Goal: Obtain resource: Download file/media

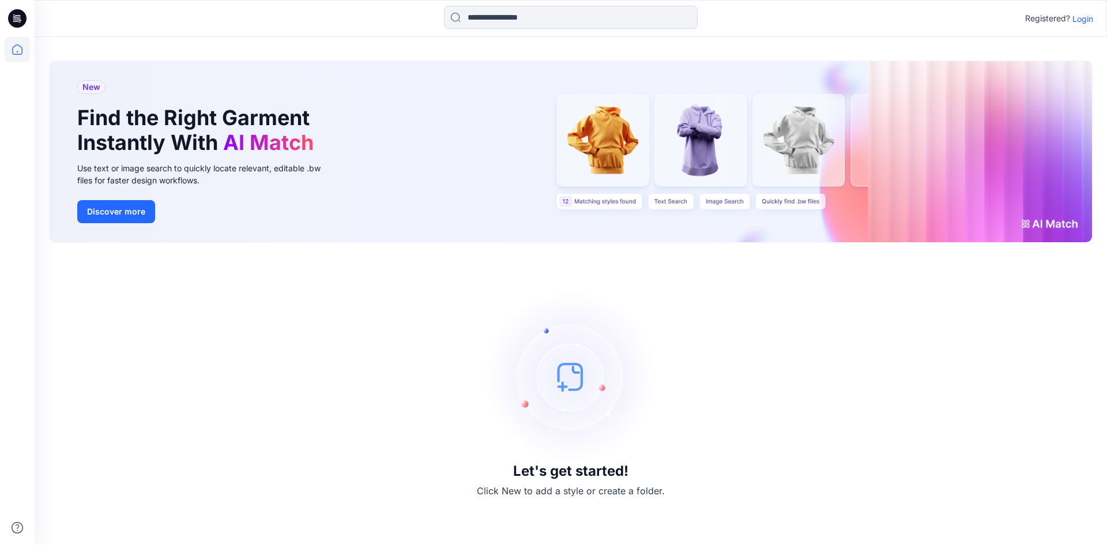
click at [1076, 17] on p "Login" at bounding box center [1082, 19] width 21 height 12
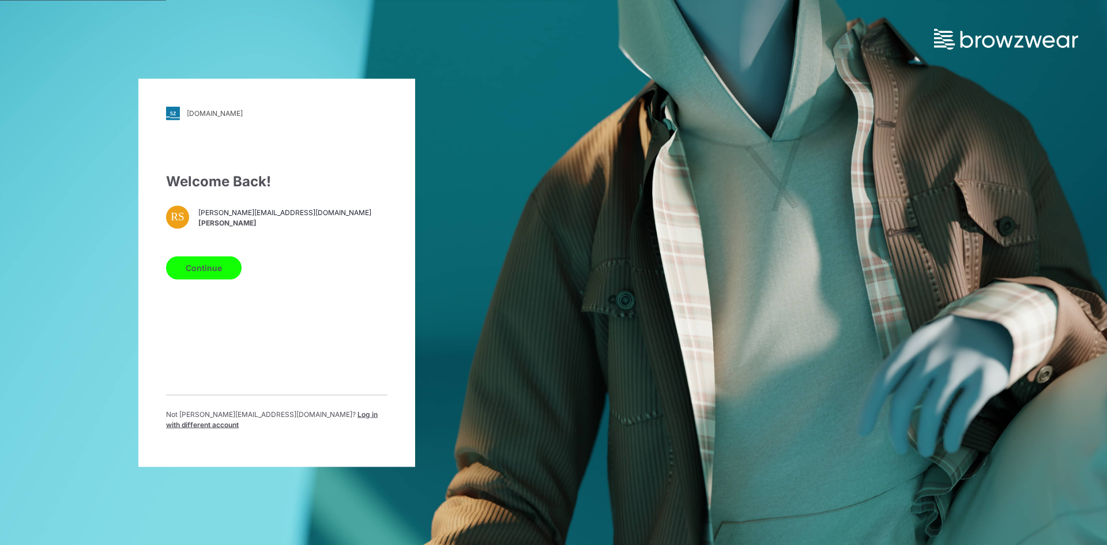
click at [340, 417] on span "Log in with different account" at bounding box center [272, 418] width 212 height 19
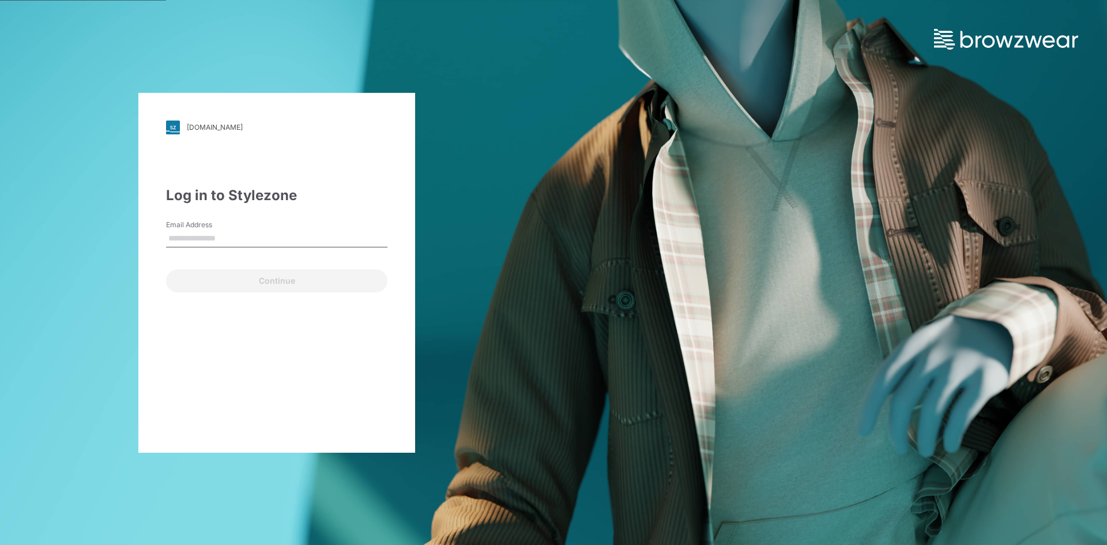
type input "**********"
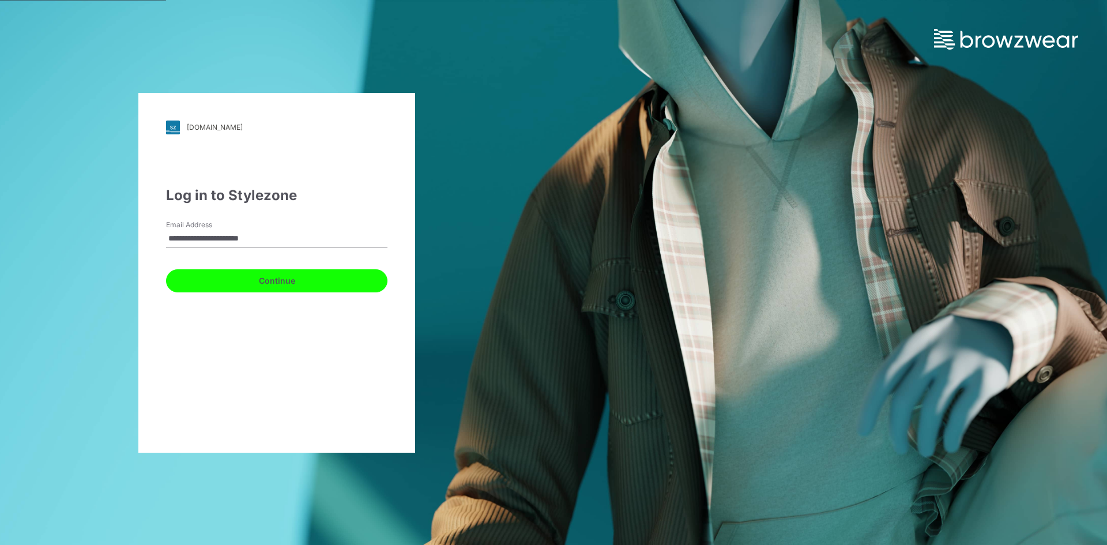
click at [285, 288] on button "Continue" at bounding box center [276, 280] width 221 height 23
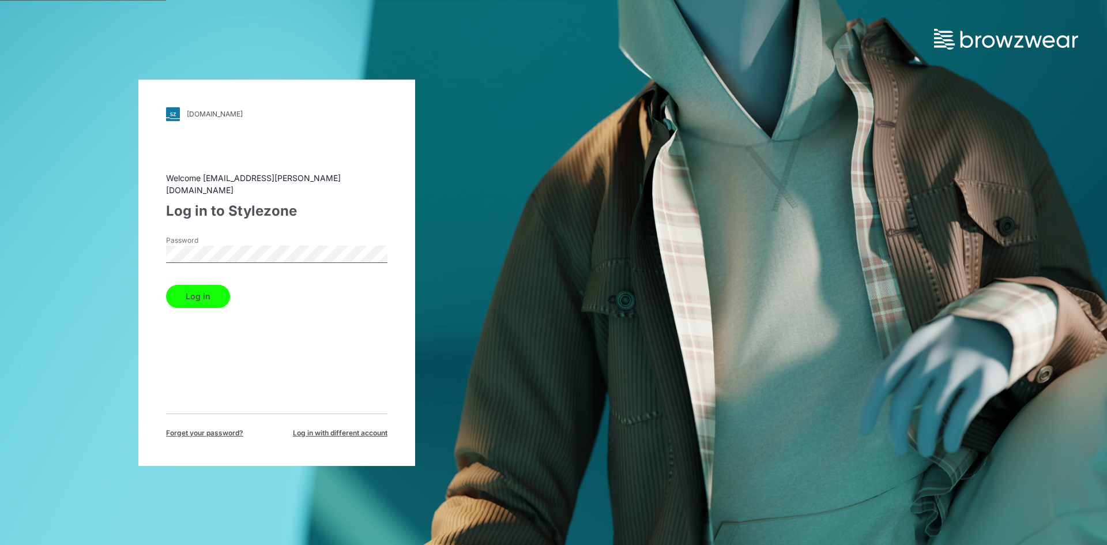
click at [199, 294] on button "Log in" at bounding box center [198, 296] width 64 height 23
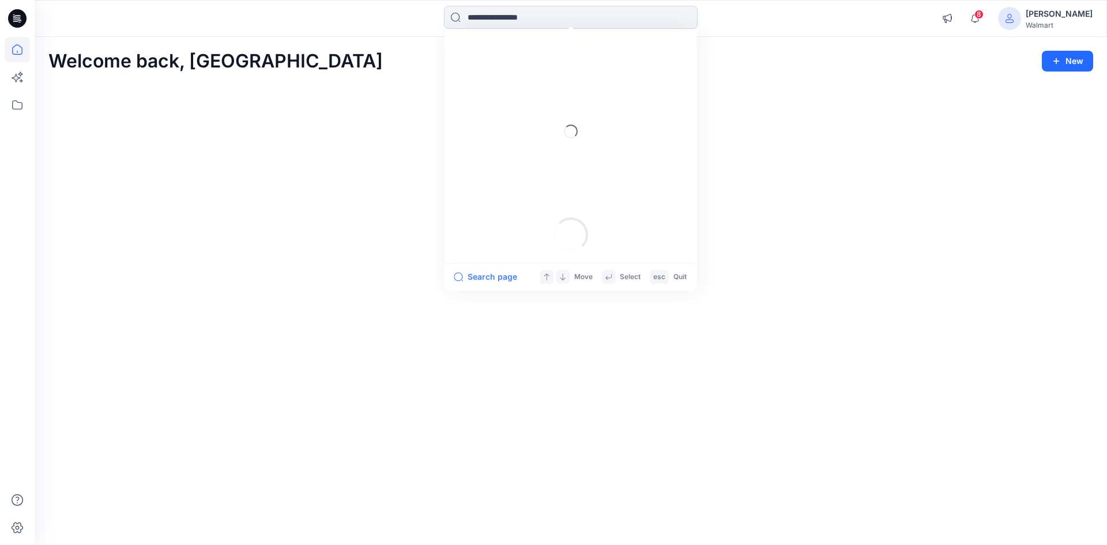
click at [532, 16] on input at bounding box center [571, 17] width 254 height 23
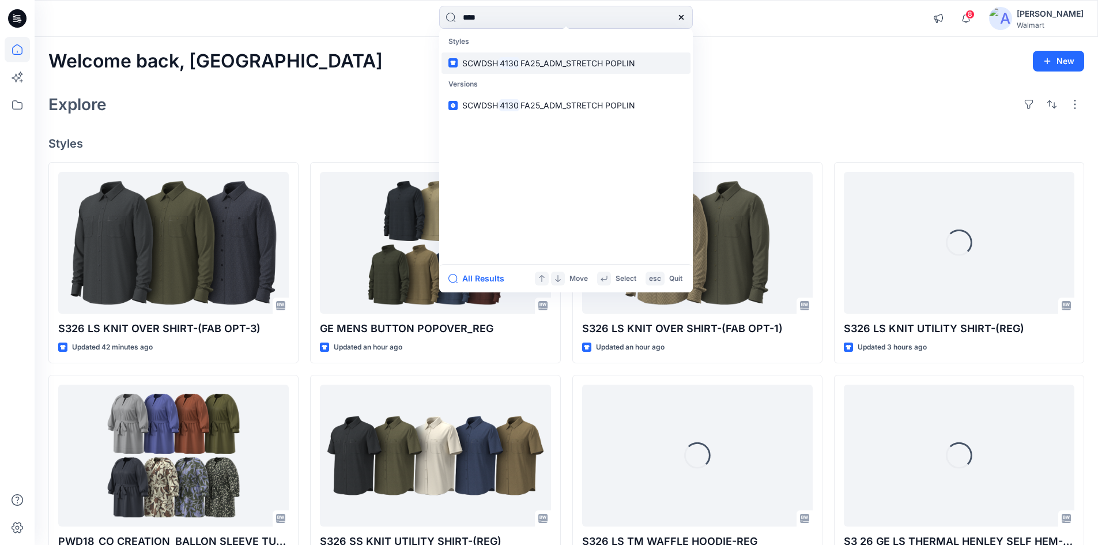
type input "****"
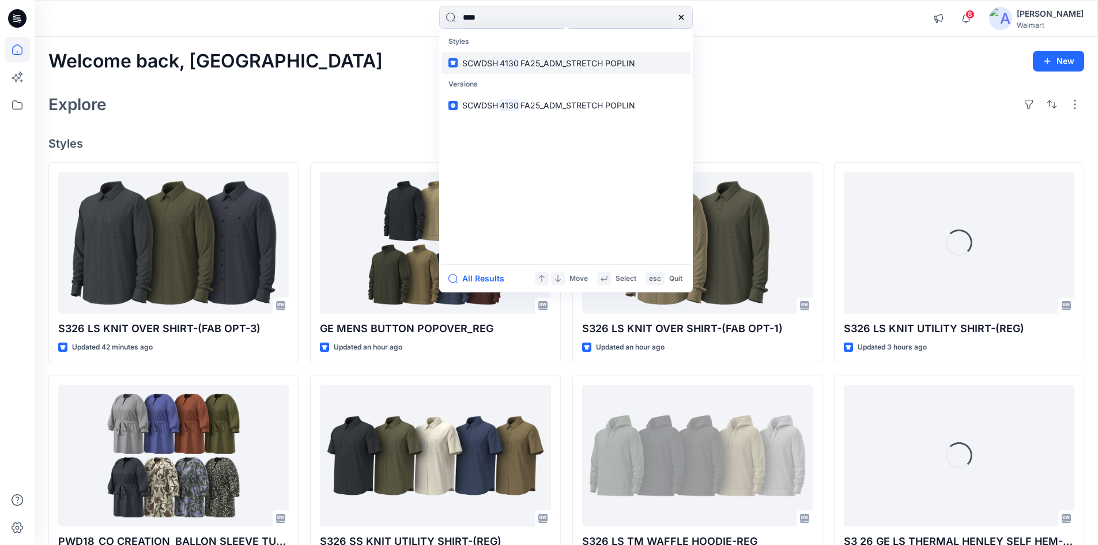
click at [532, 65] on span "FA25_ADM_STRETCH POPLIN" at bounding box center [578, 63] width 115 height 10
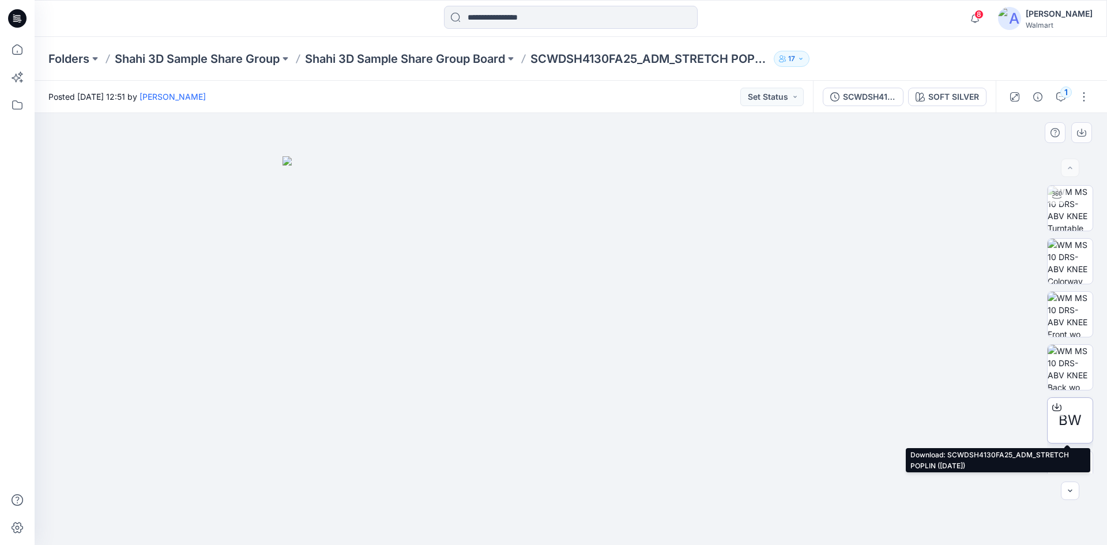
click at [1057, 406] on icon at bounding box center [1056, 406] width 9 height 9
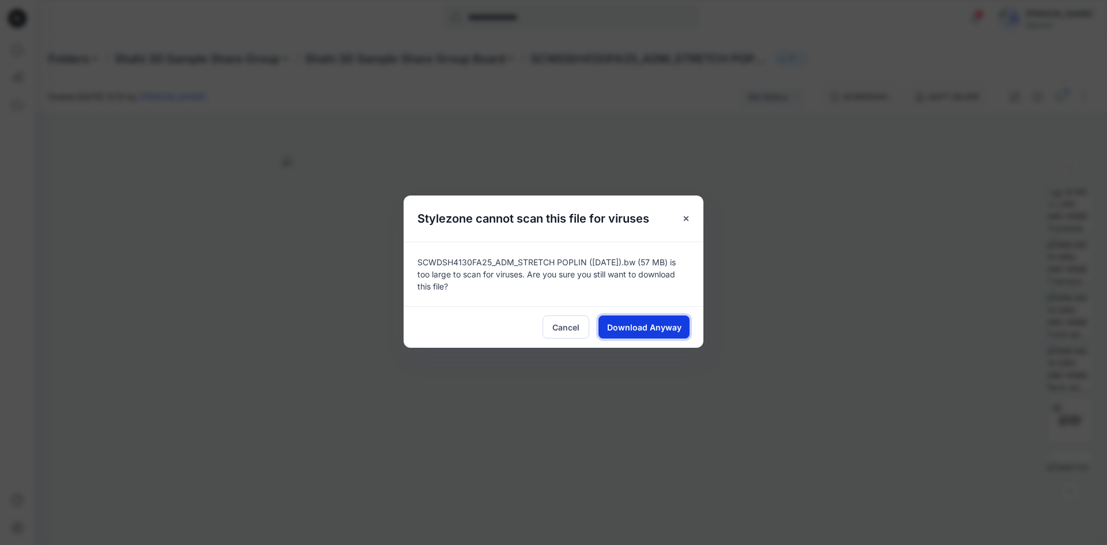
click at [668, 326] on span "Download Anyway" at bounding box center [644, 327] width 74 height 12
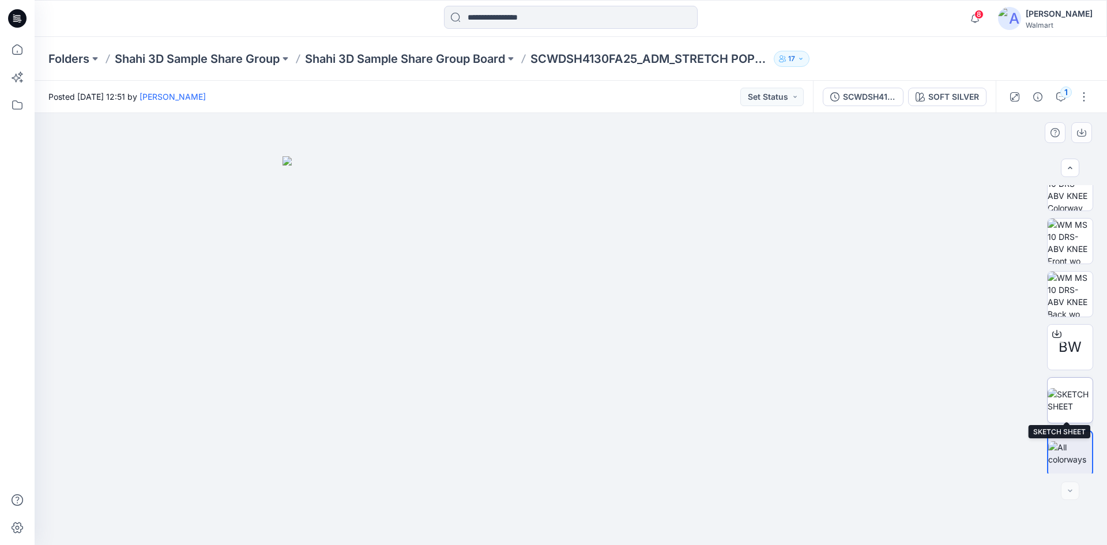
scroll to position [76, 0]
click at [1073, 238] on img at bounding box center [1070, 238] width 45 height 45
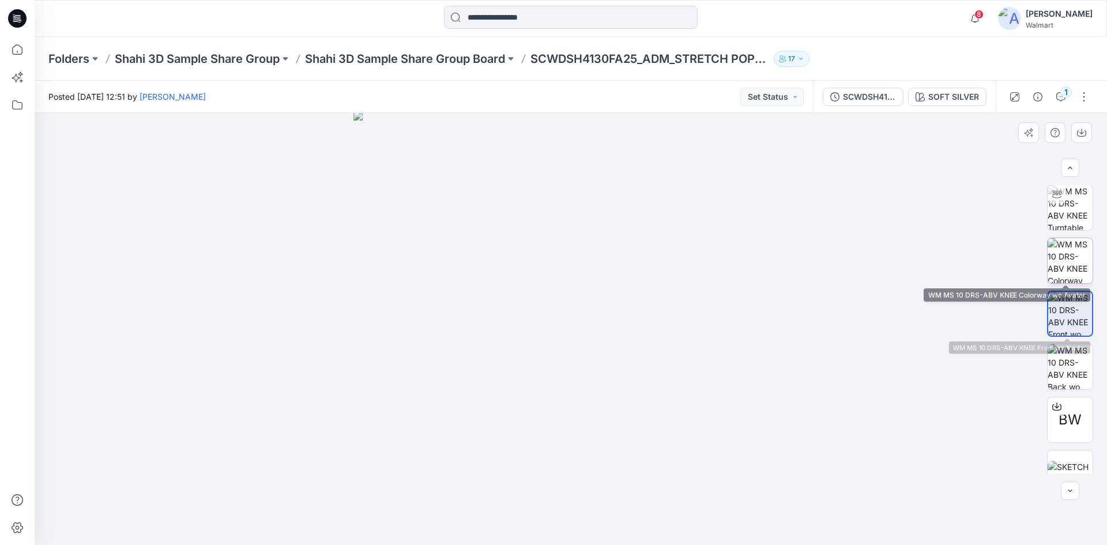
scroll to position [0, 0]
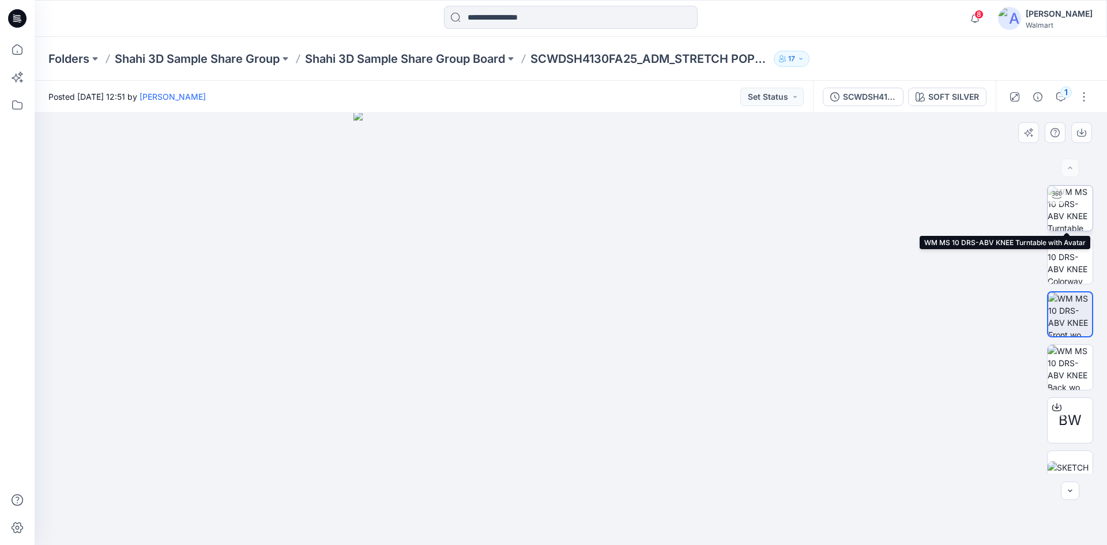
click at [1064, 214] on img at bounding box center [1070, 208] width 45 height 45
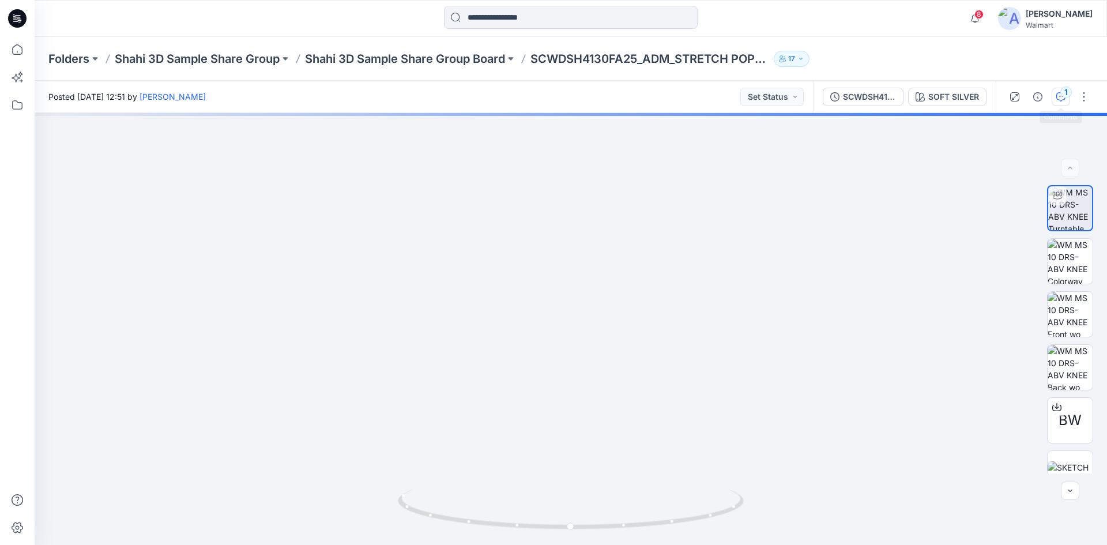
click at [1061, 101] on button "1" at bounding box center [1061, 97] width 18 height 18
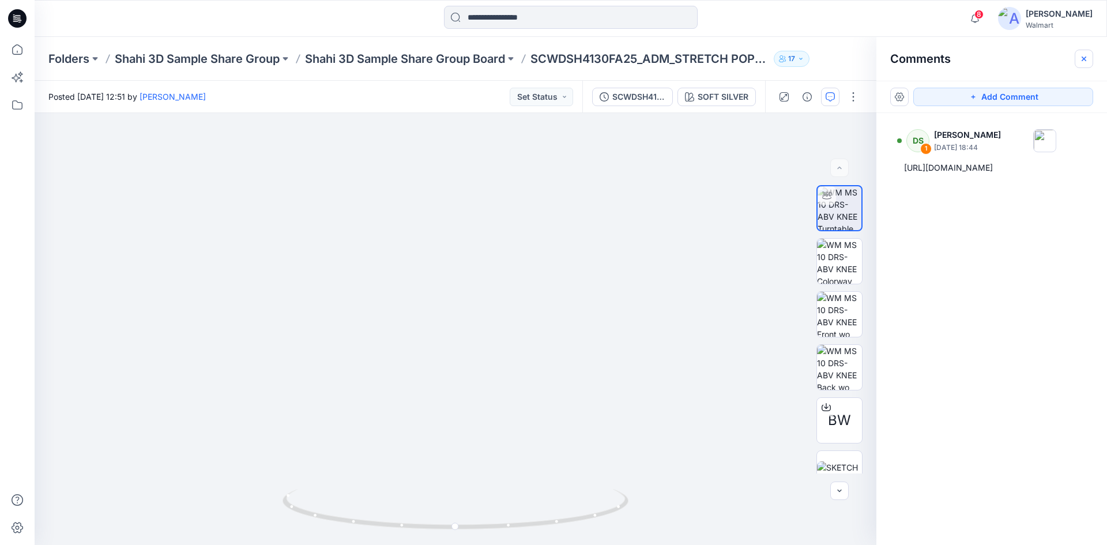
click at [1082, 60] on icon "button" at bounding box center [1084, 58] width 5 height 5
